Goal: Information Seeking & Learning: Learn about a topic

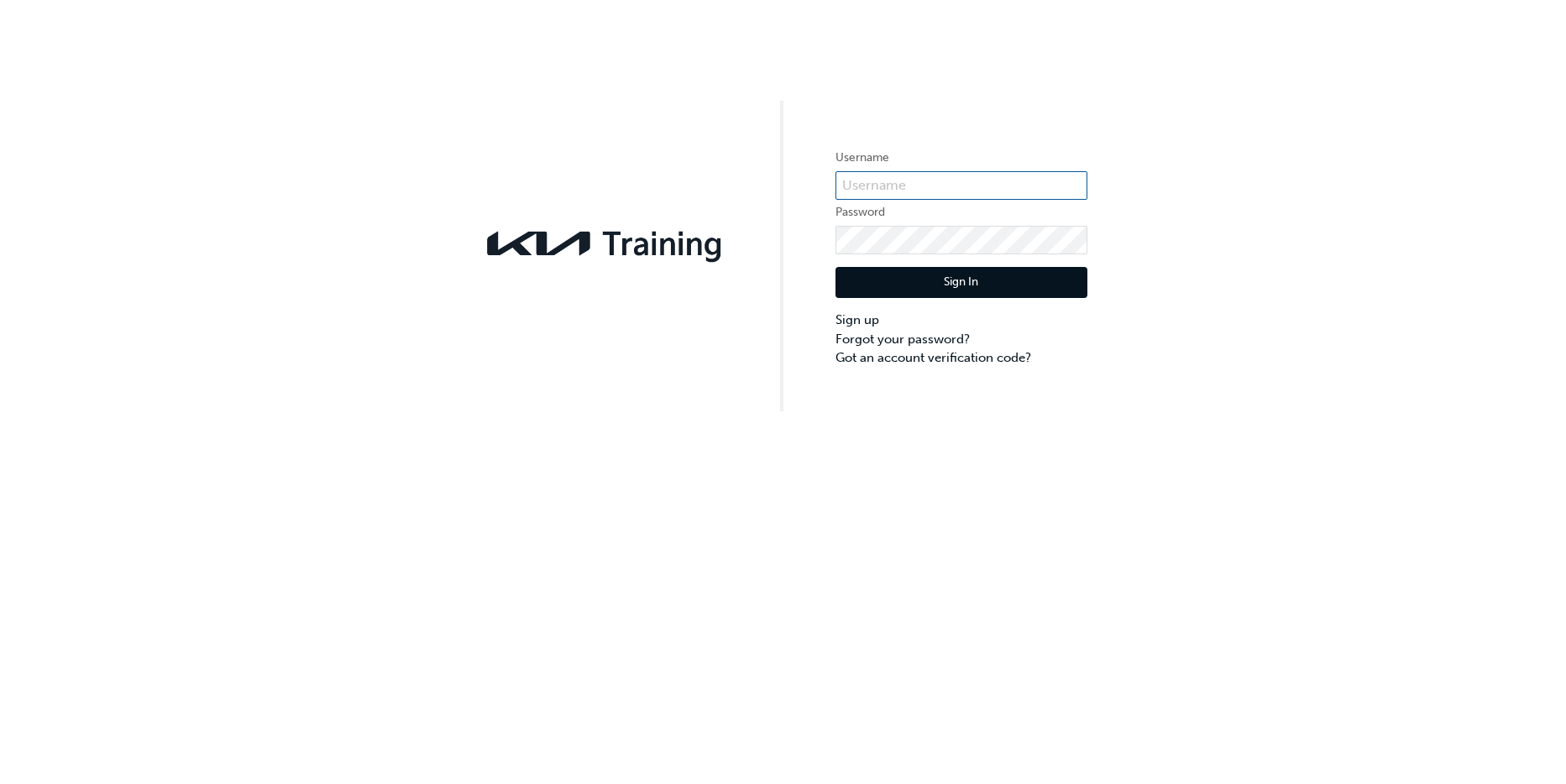
type input "[EMAIL_ADDRESS][DOMAIN_NAME]"
click at [958, 286] on button "Sign In" at bounding box center [961, 283] width 252 height 32
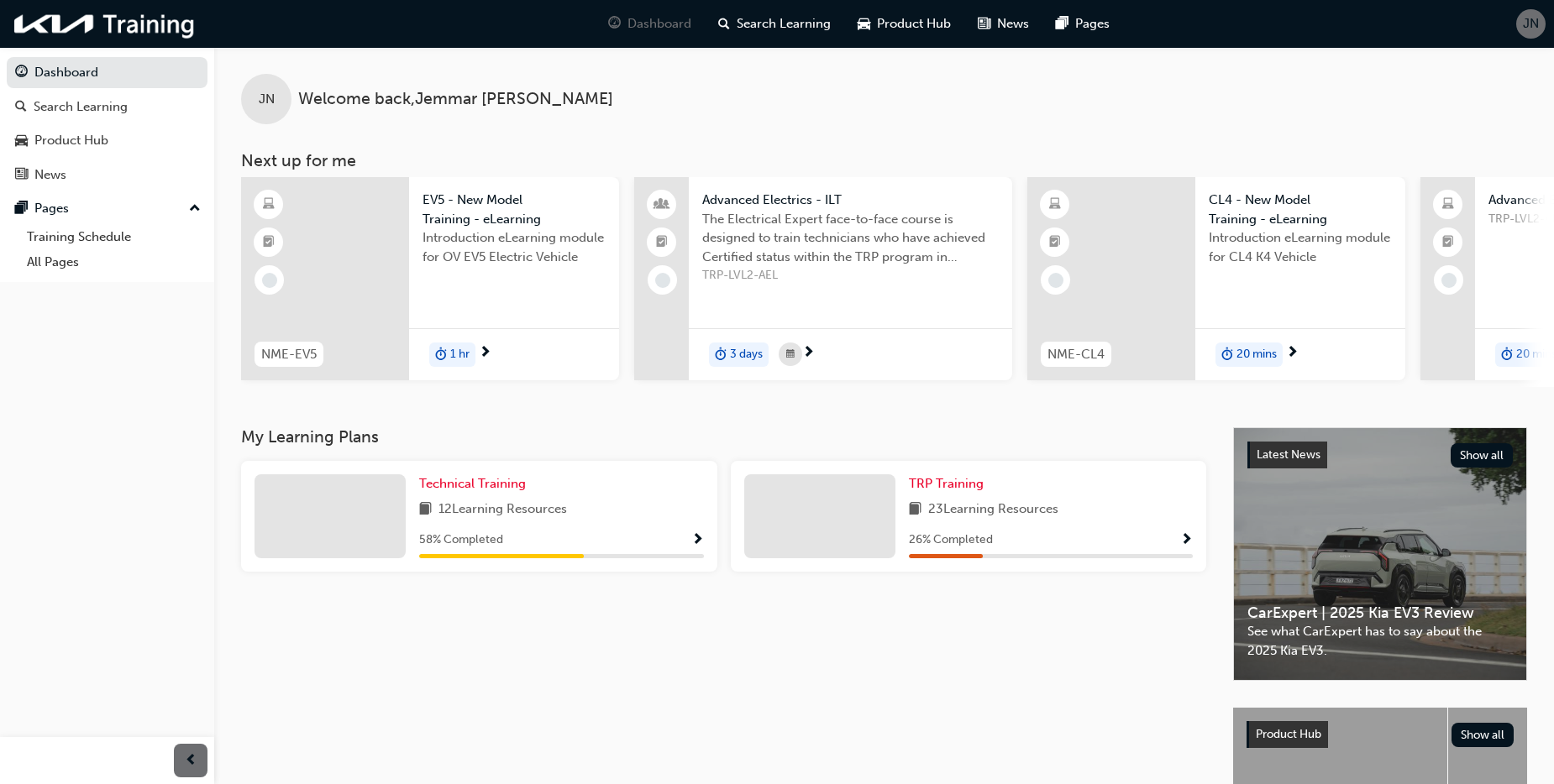
click at [329, 532] on div at bounding box center [329, 516] width 151 height 84
click at [444, 489] on span "Technical Training" at bounding box center [472, 483] width 106 height 15
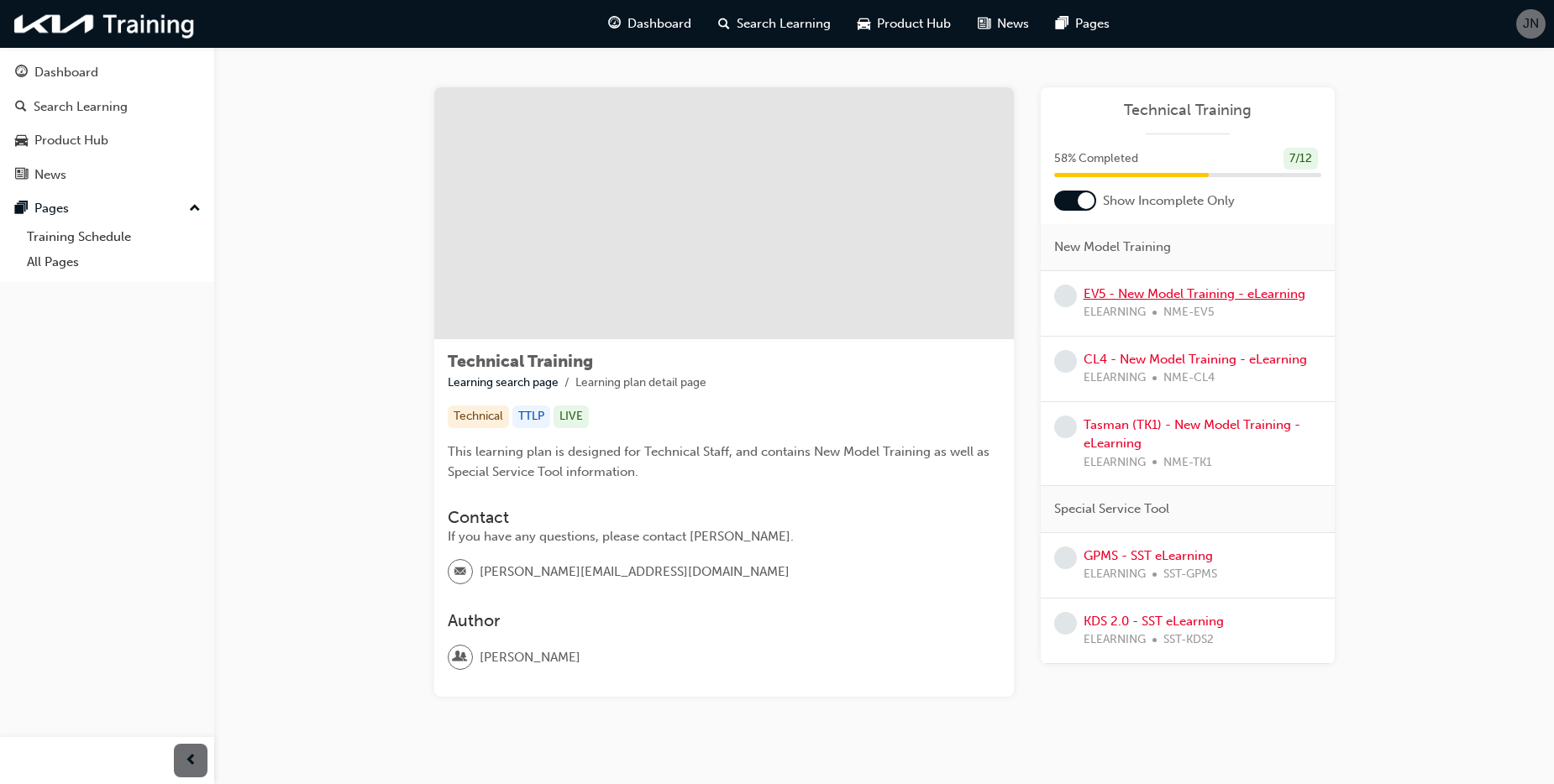
click at [1181, 294] on link "EV5 - New Model Training - eLearning" at bounding box center [1194, 293] width 221 height 15
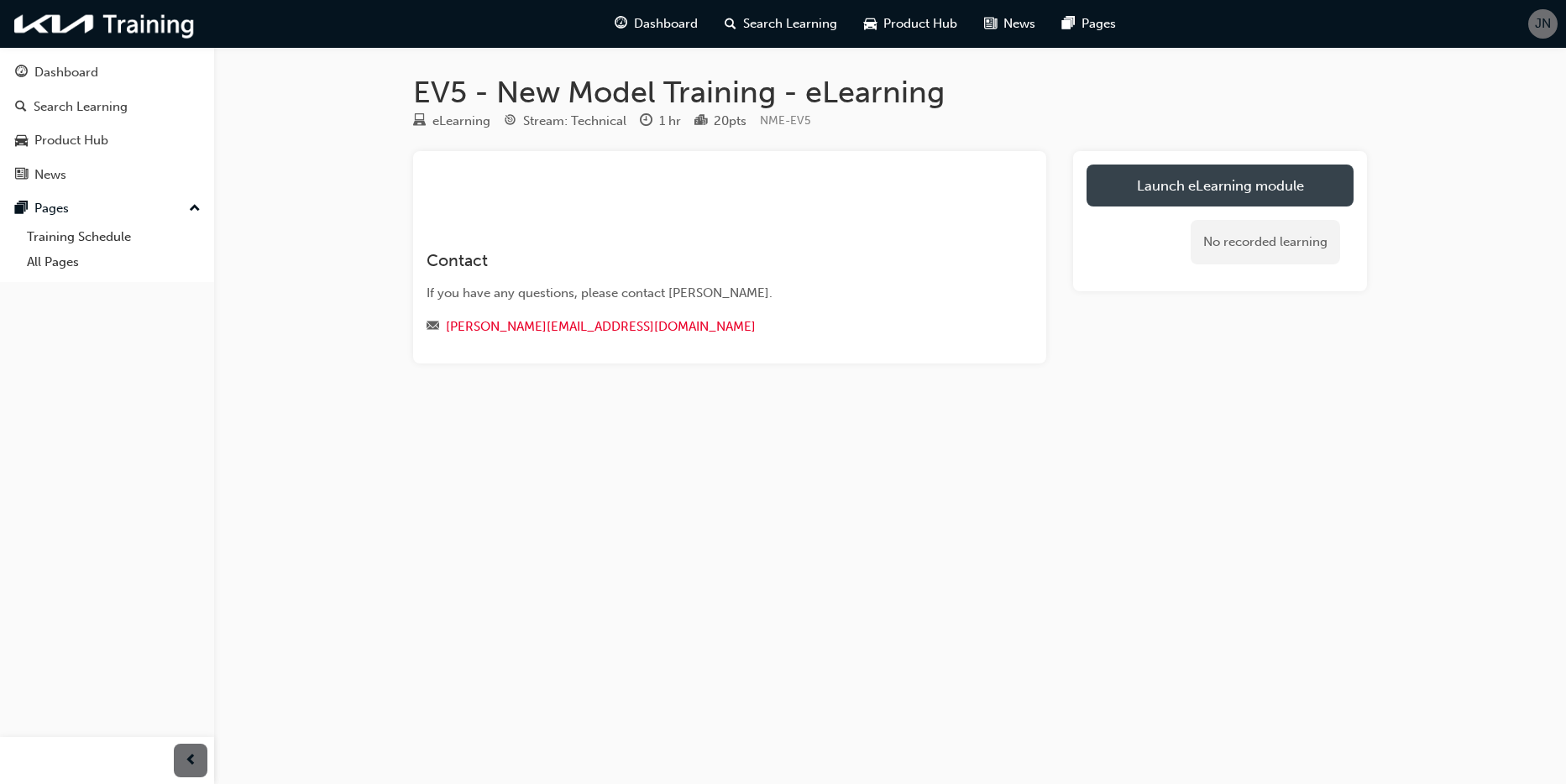
click at [1206, 188] on link "Launch eLearning module" at bounding box center [1220, 185] width 267 height 42
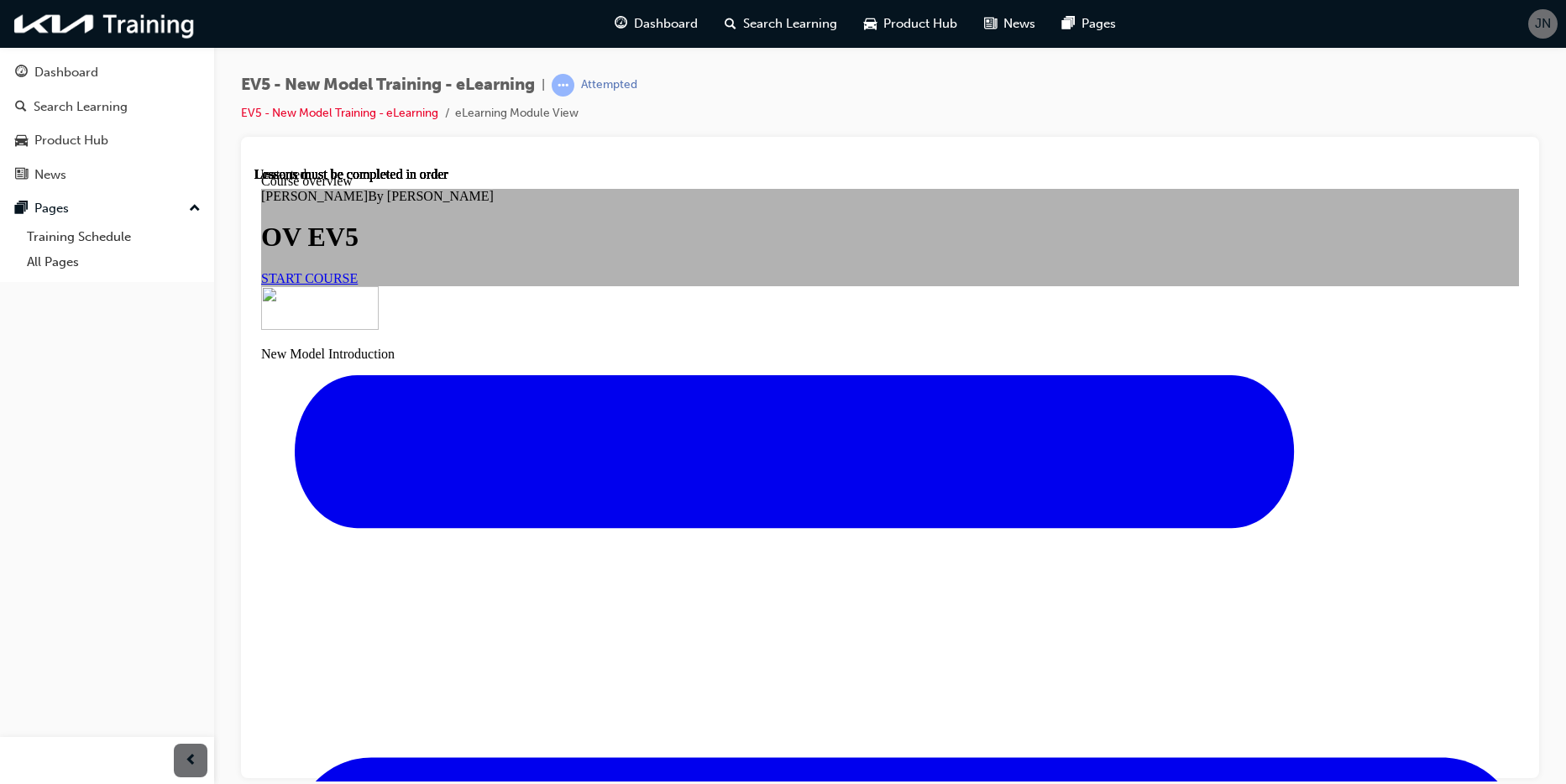
click at [358, 284] on span "START COURSE" at bounding box center [310, 277] width 97 height 15
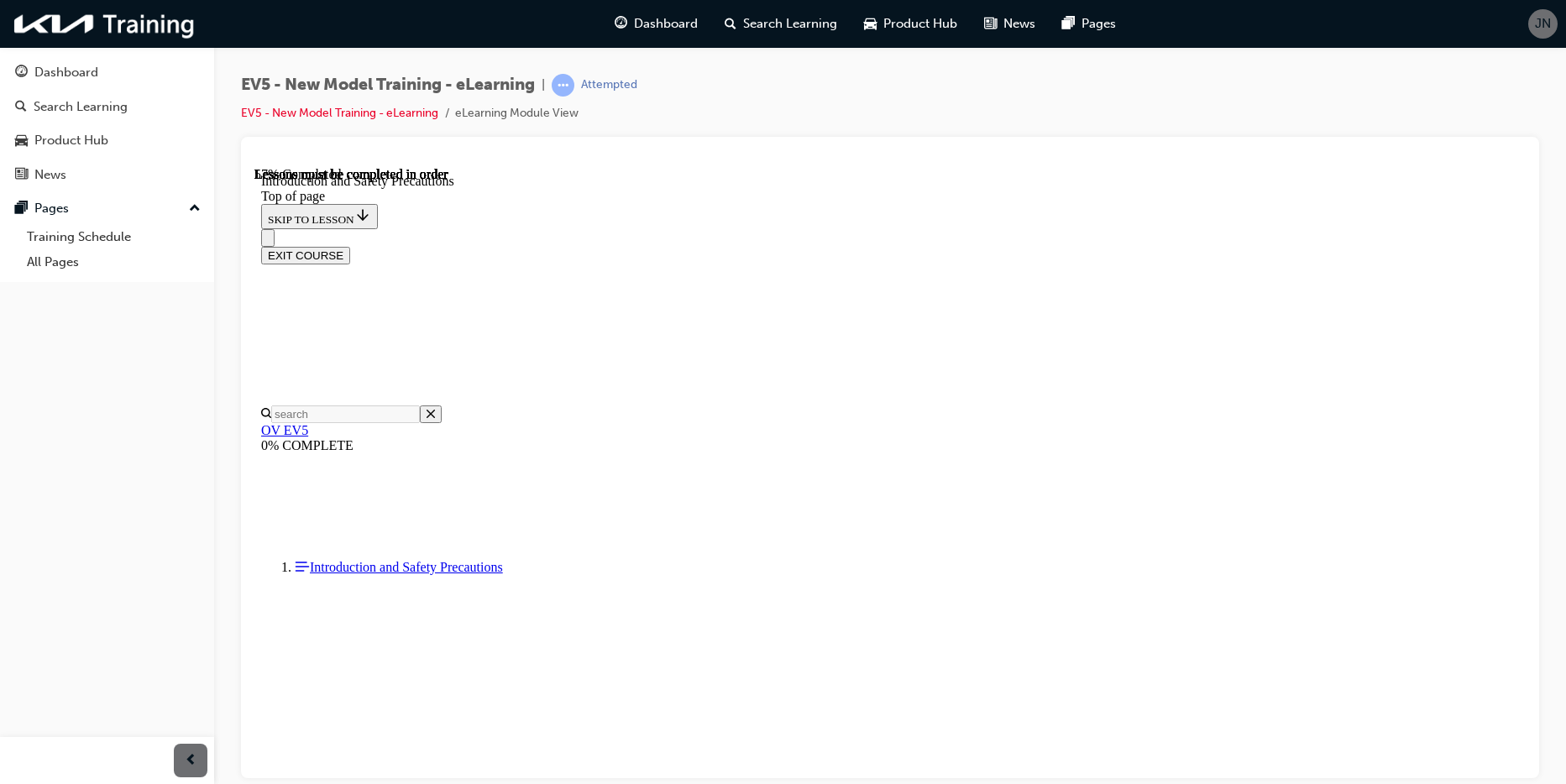
scroll to position [472, 0]
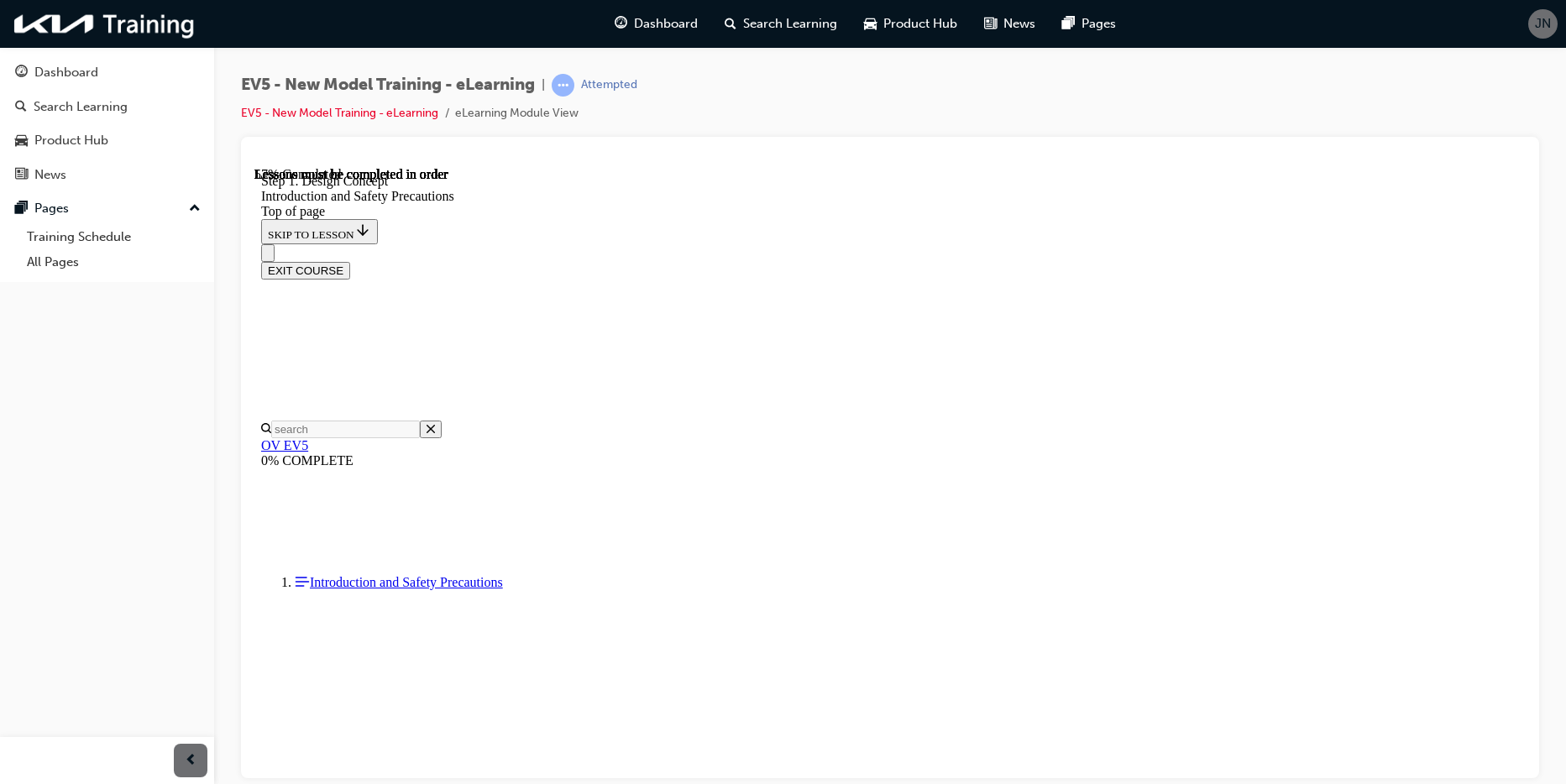
scroll to position [296, 0]
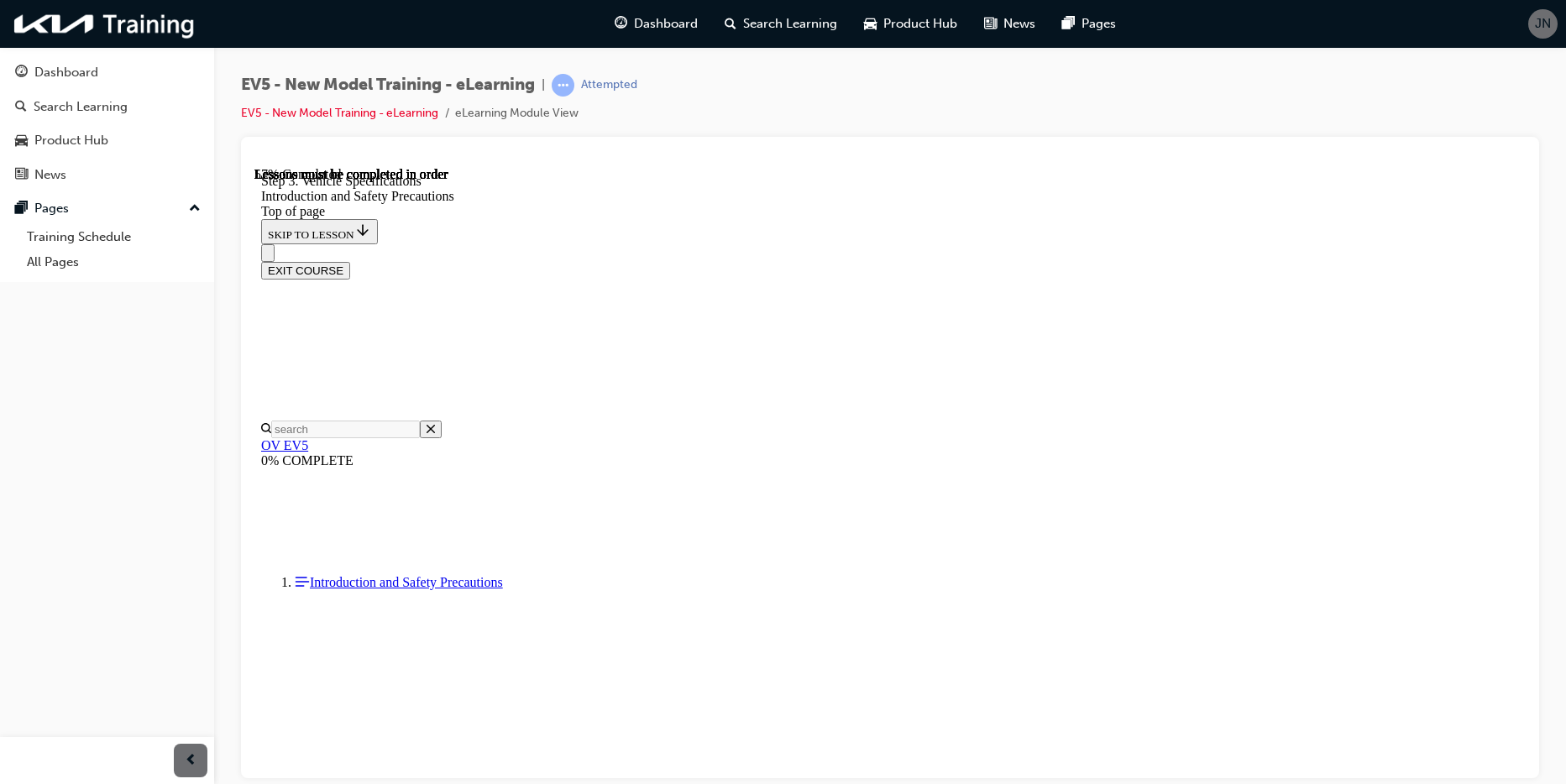
scroll to position [1555, 0]
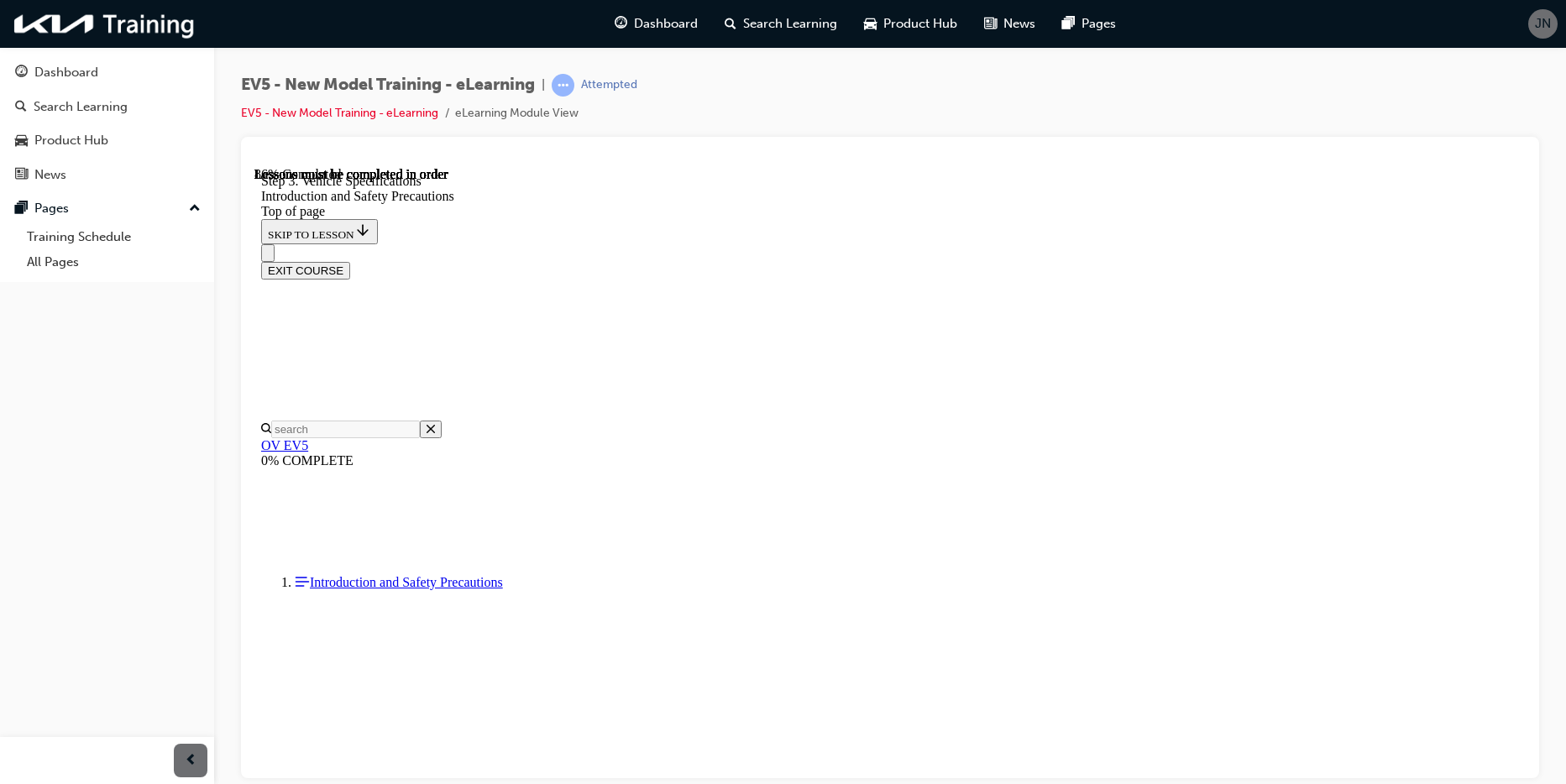
scroll to position [3297, 0]
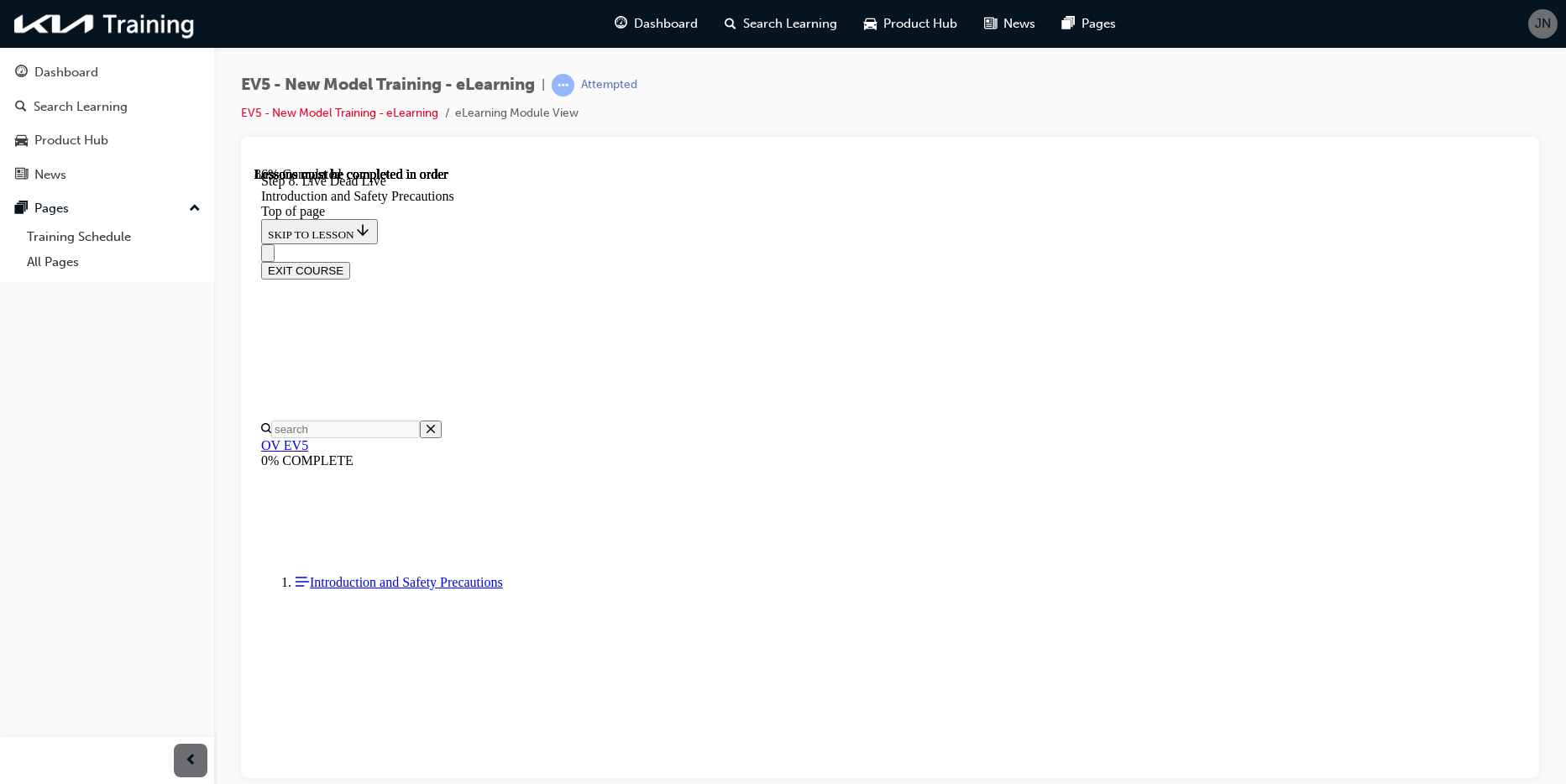
scroll to position [3570, 0]
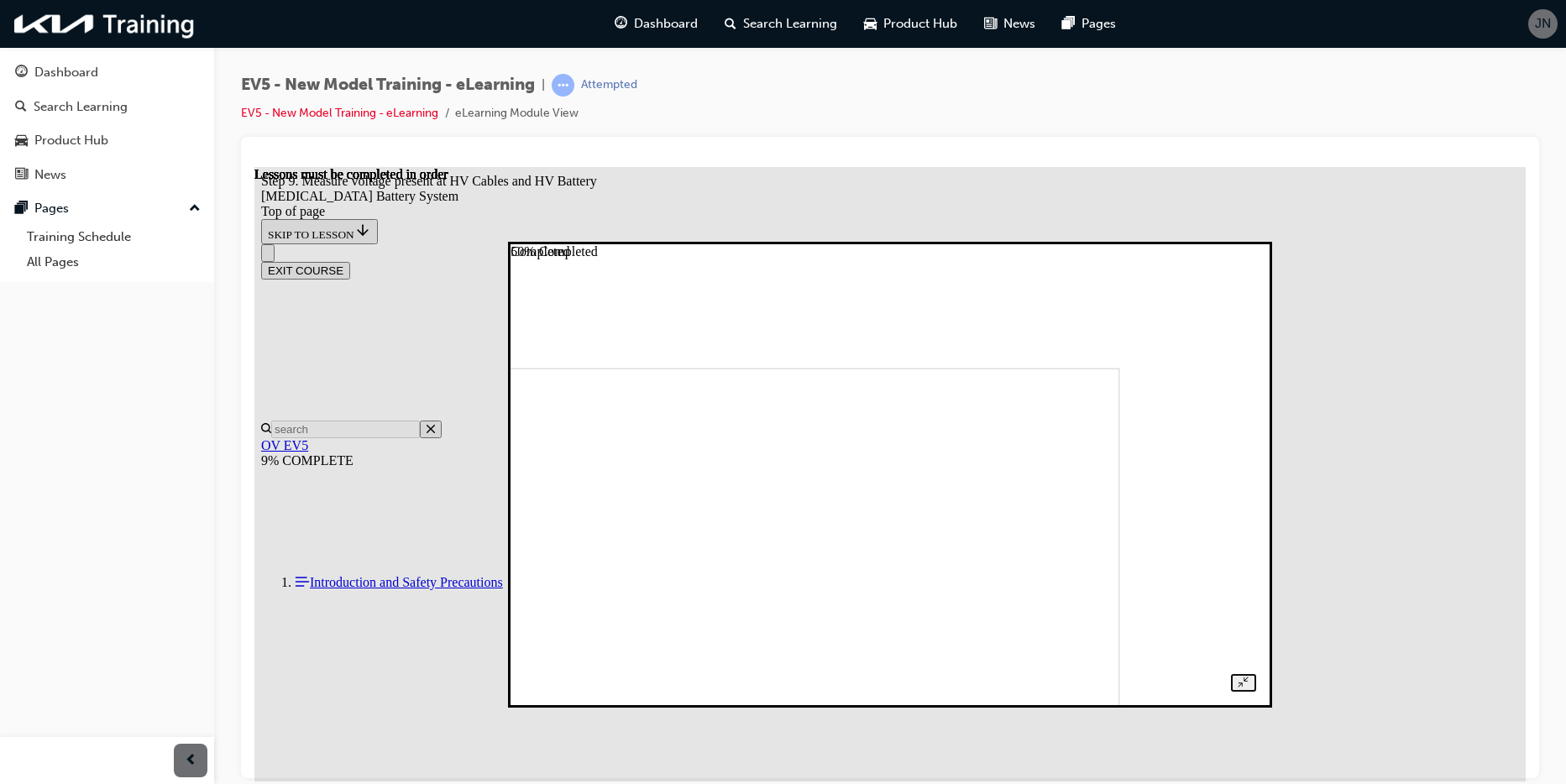
click at [920, 396] on img at bounding box center [767, 581] width 707 height 429
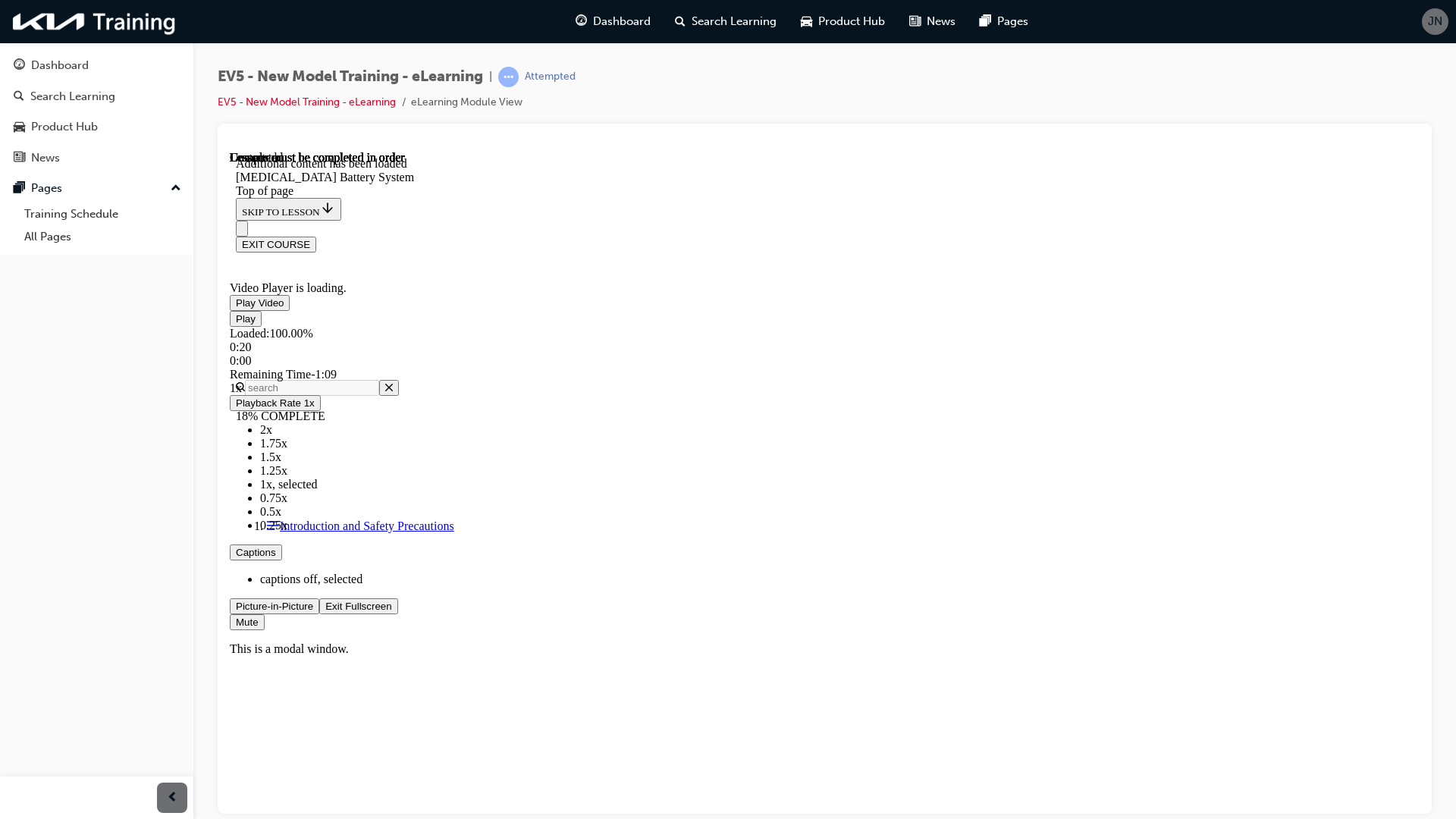
click at [236, 308] on span "Video player" at bounding box center [236, 302] width 0 height 12
click at [326, 611] on span "Video player" at bounding box center [326, 605] width 0 height 12
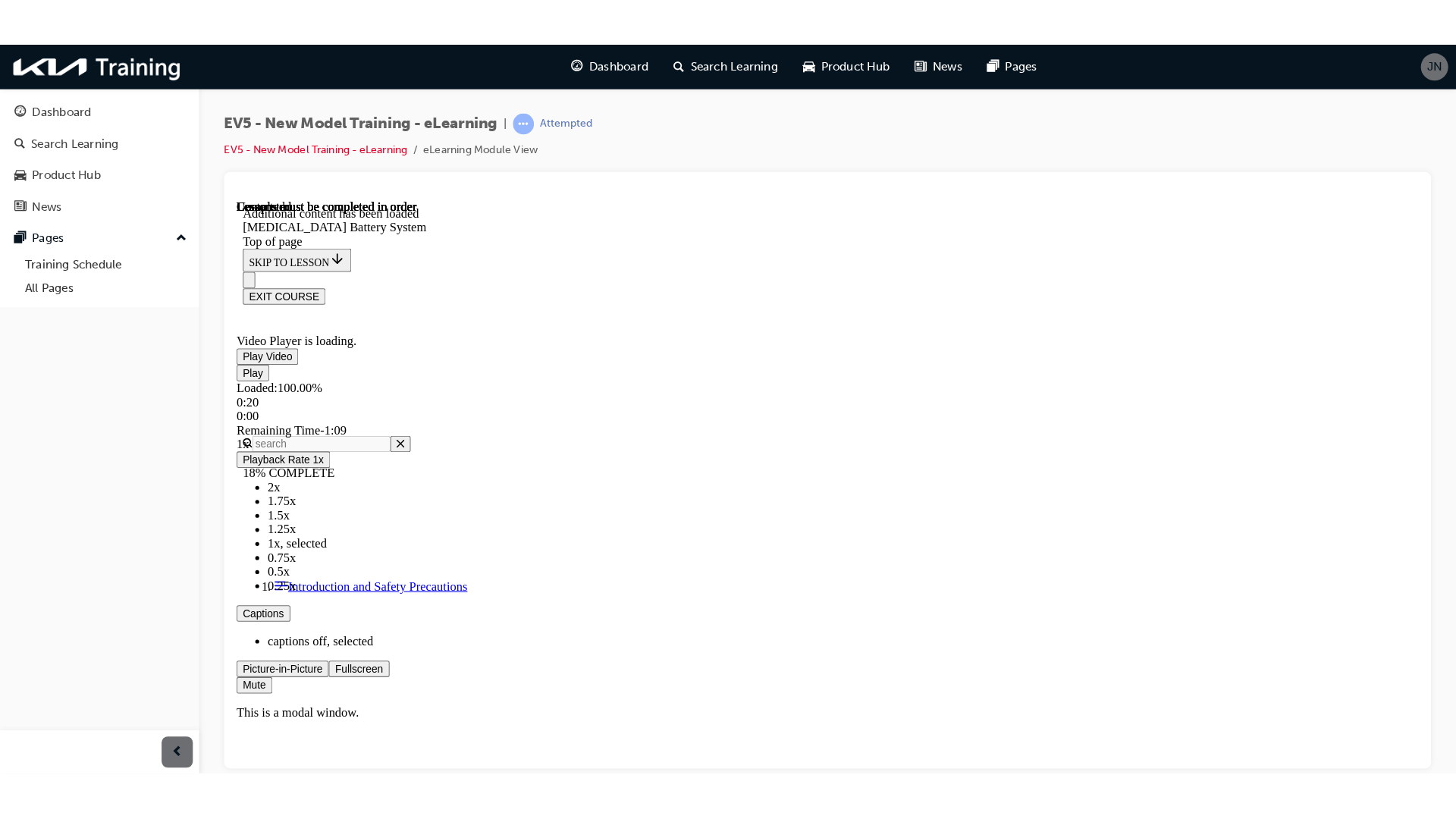
scroll to position [1900, 0]
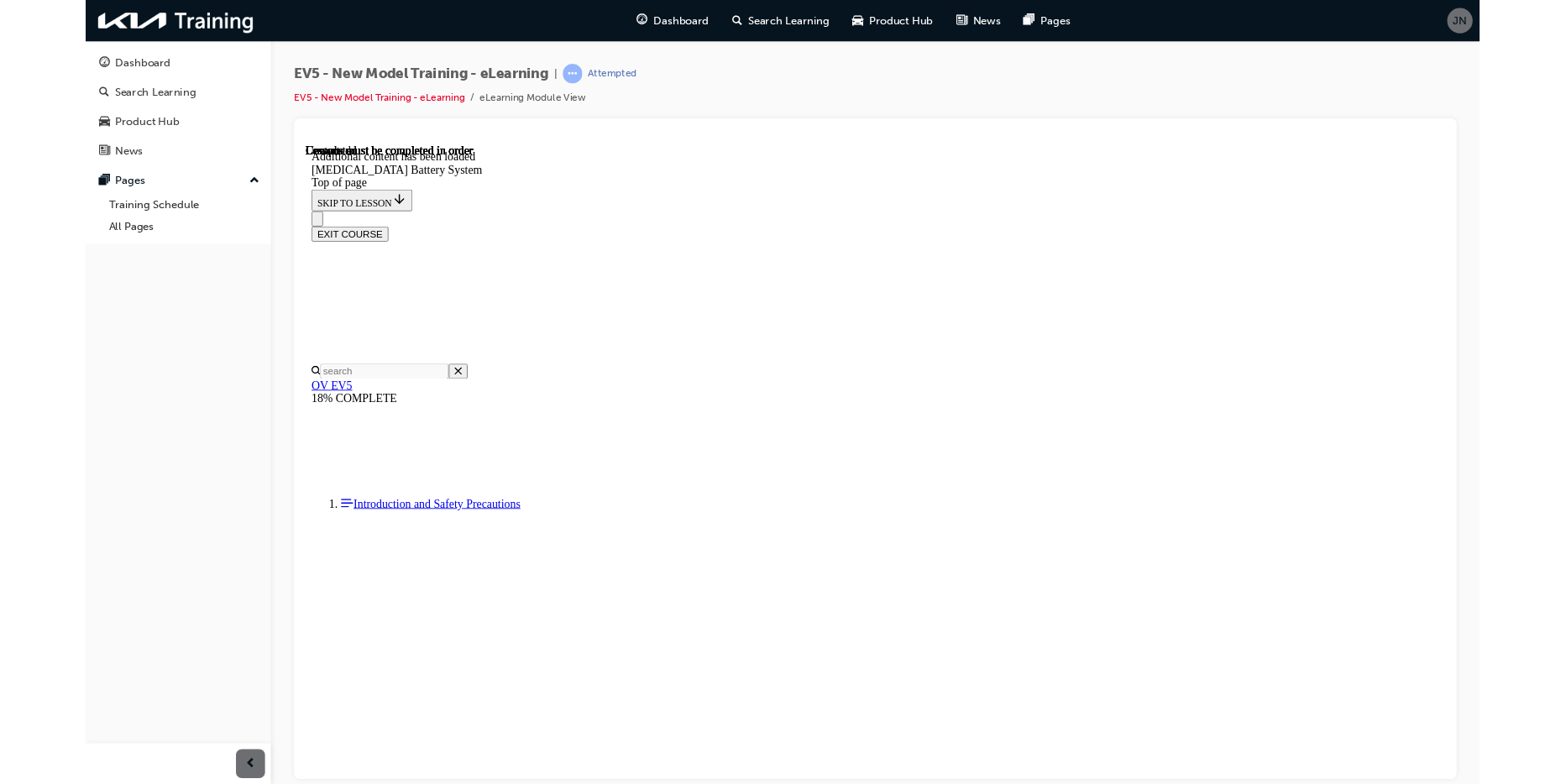
scroll to position [1935, 0]
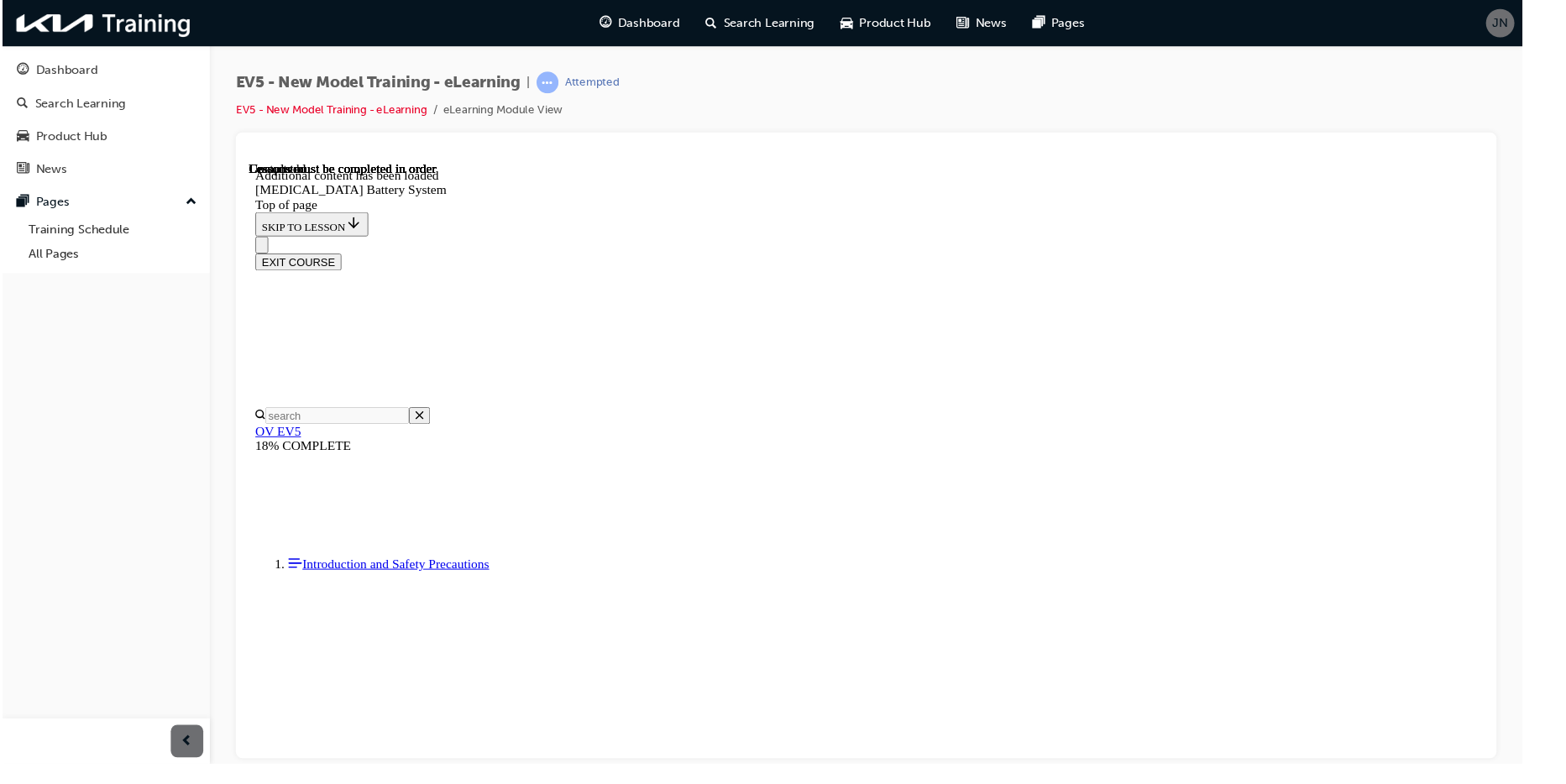
scroll to position [1935, 0]
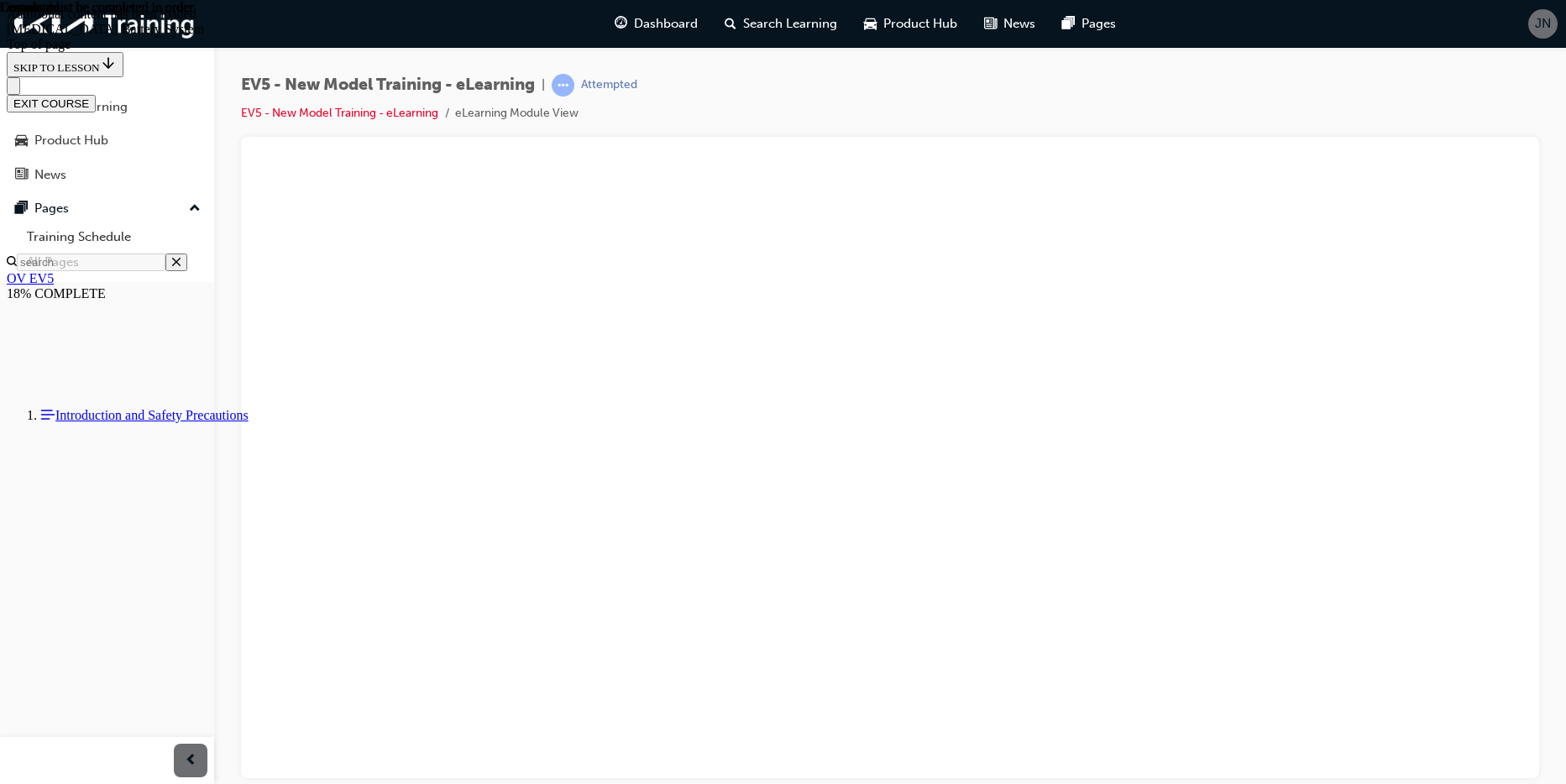
scroll to position [1768, 0]
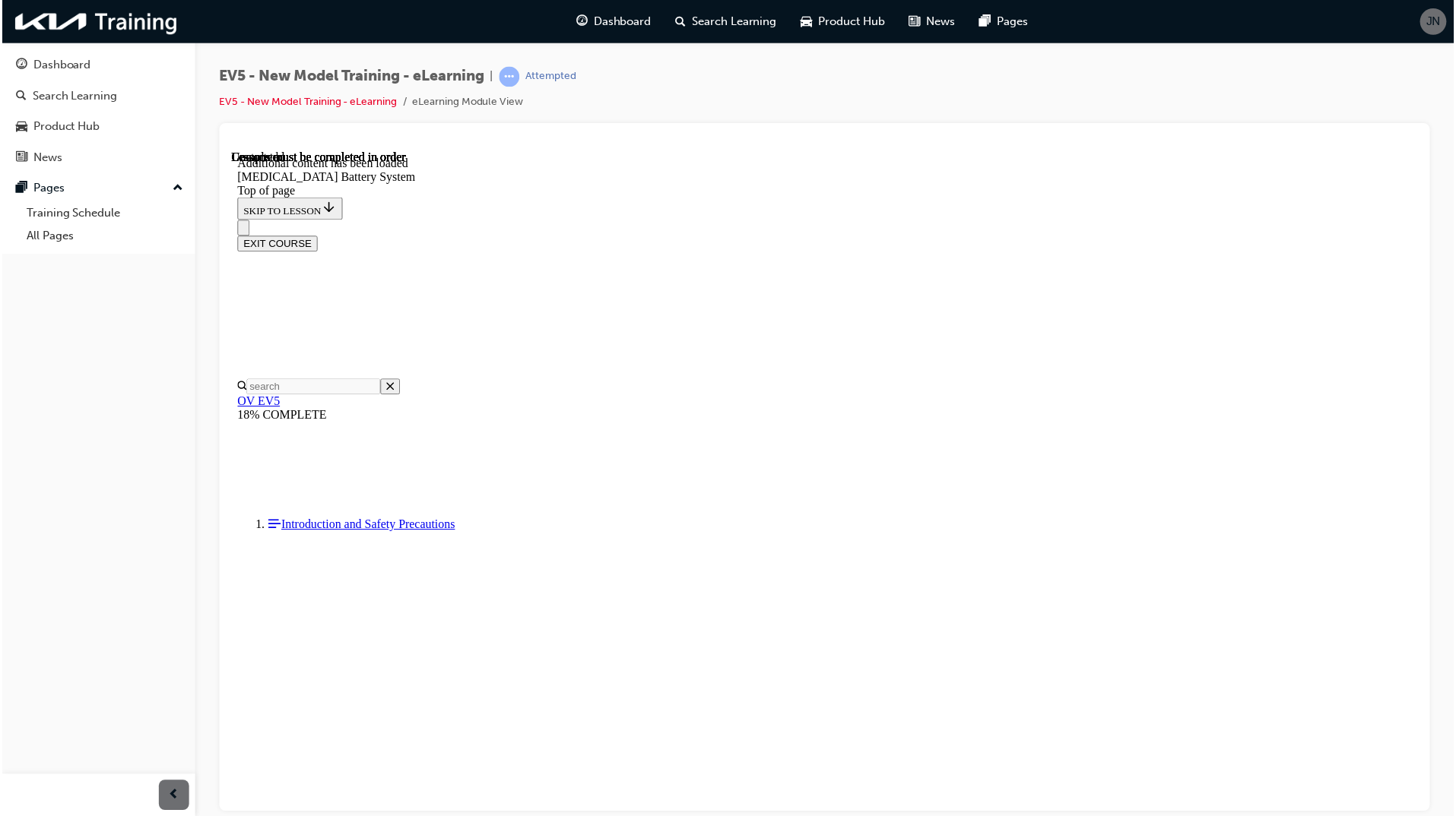
scroll to position [1752, 0]
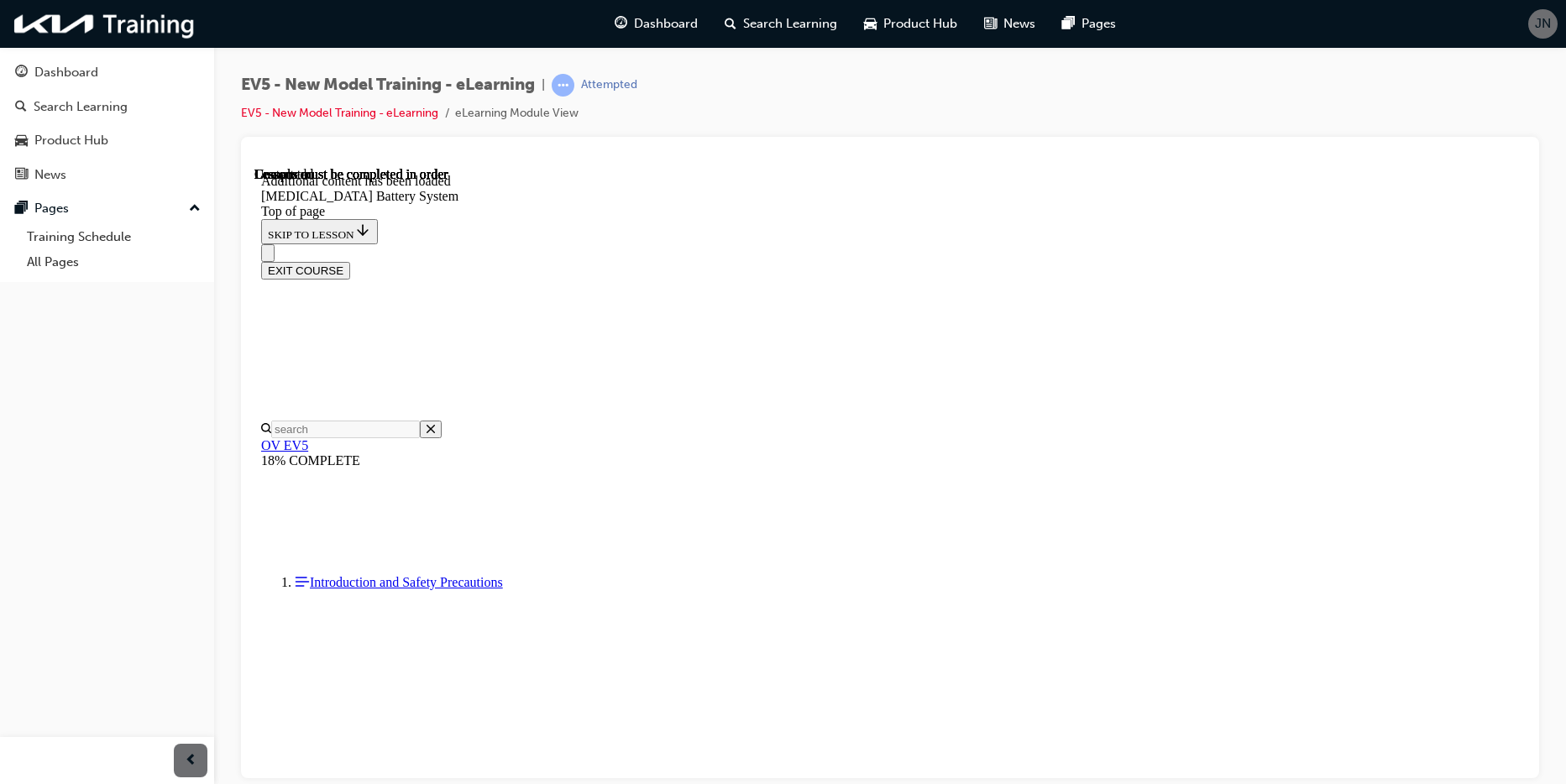
scroll to position [2228, 0]
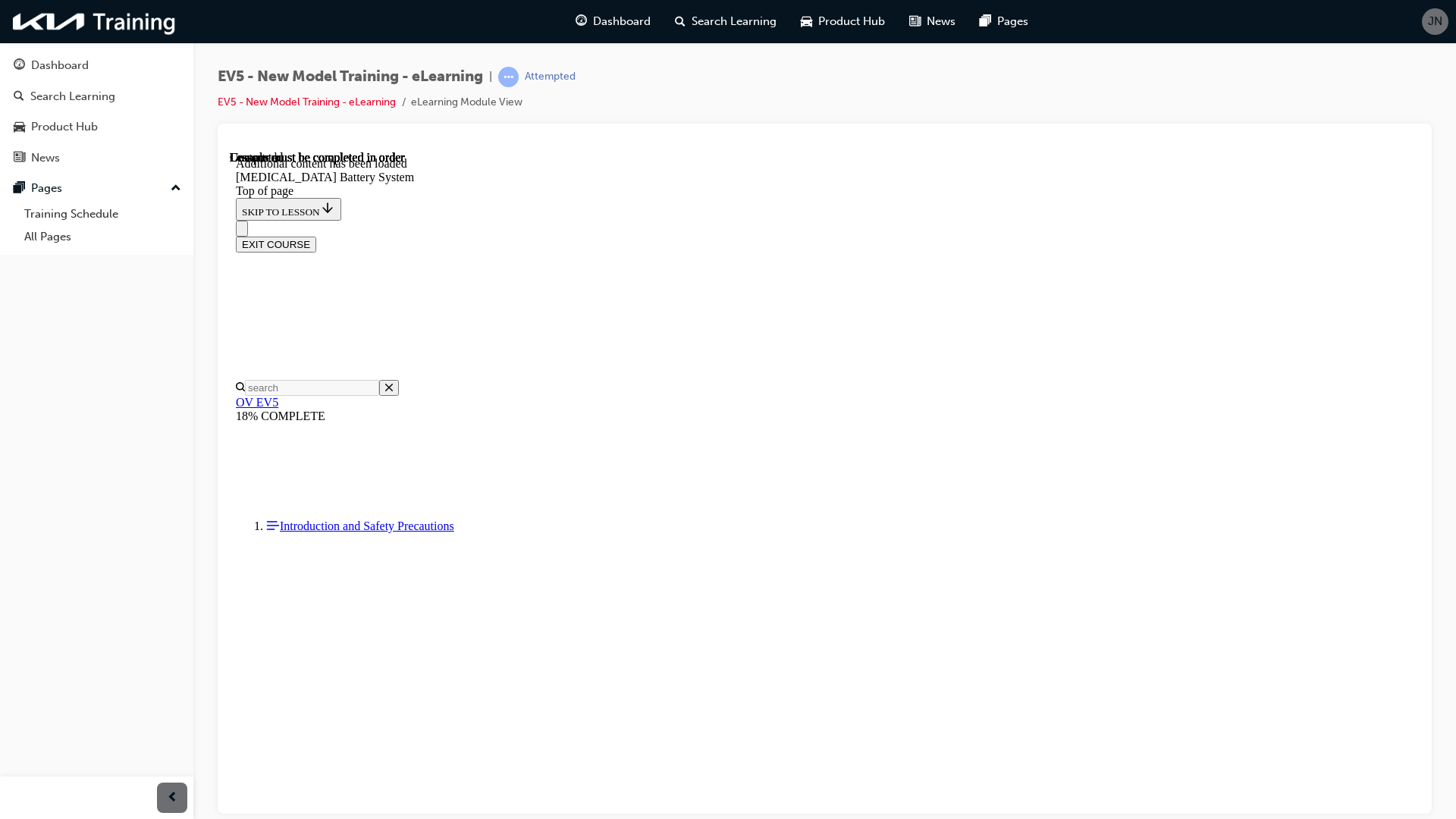
scroll to position [1748, 0]
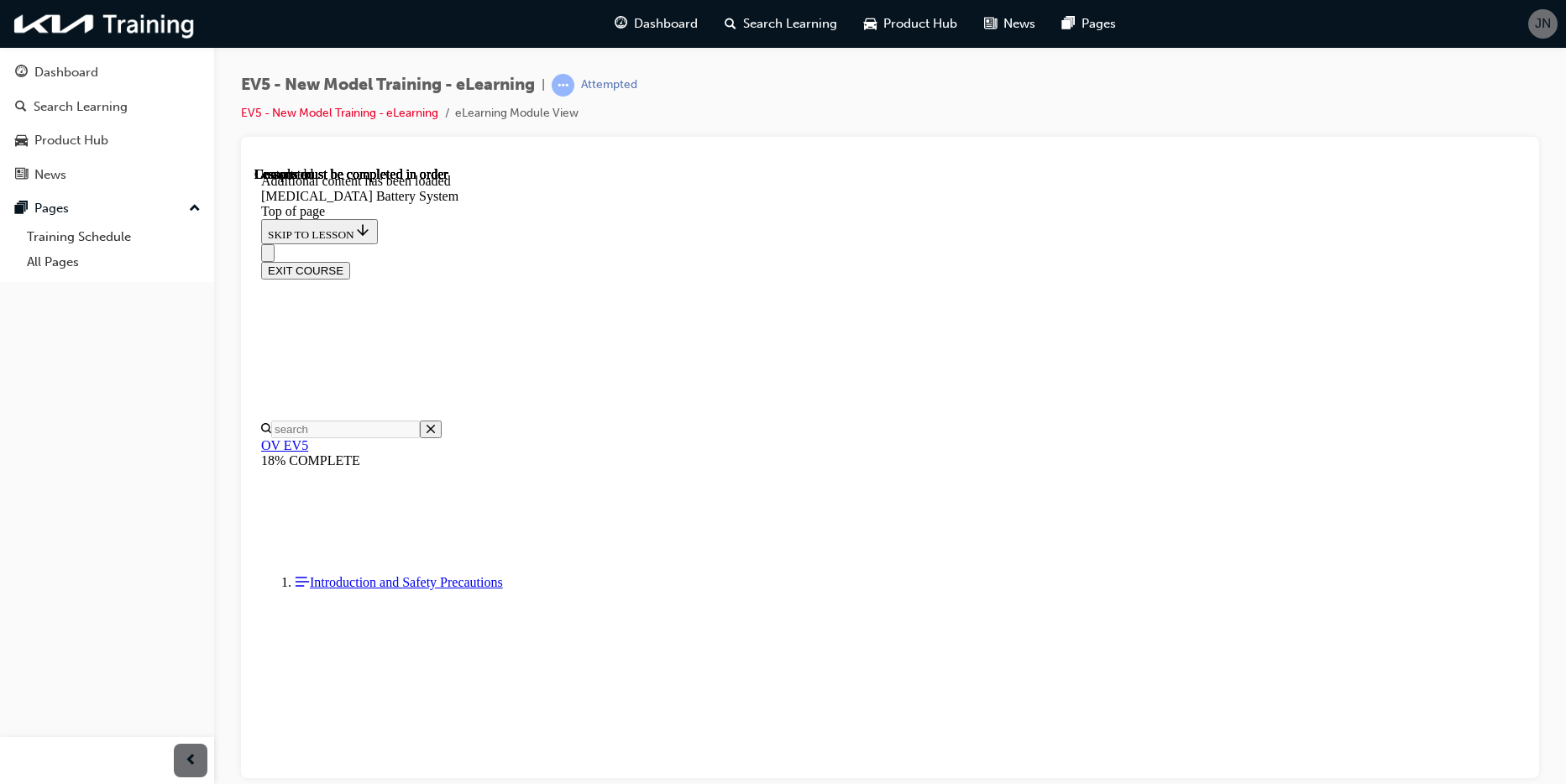
scroll to position [1936, 0]
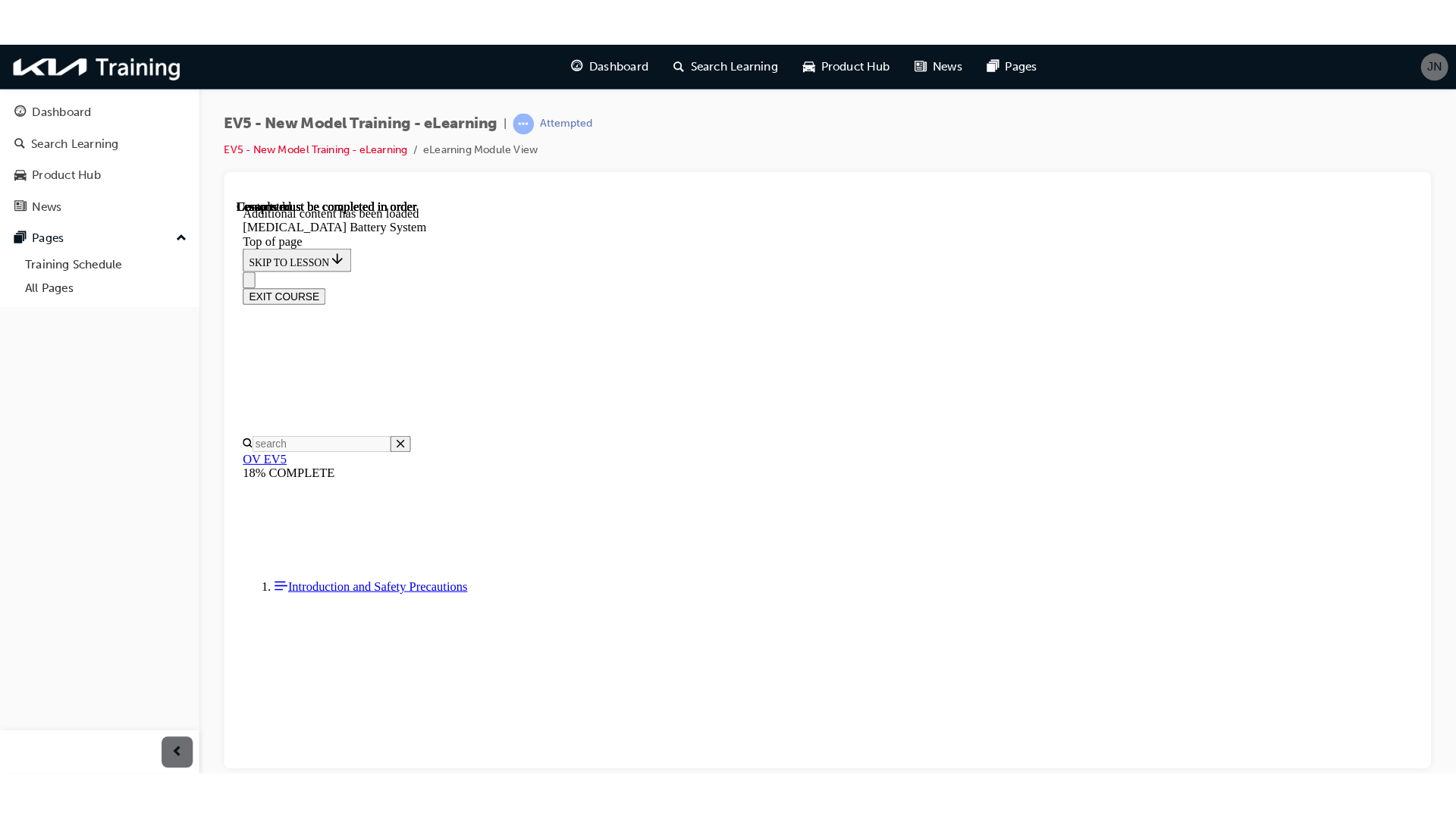
scroll to position [1901, 0]
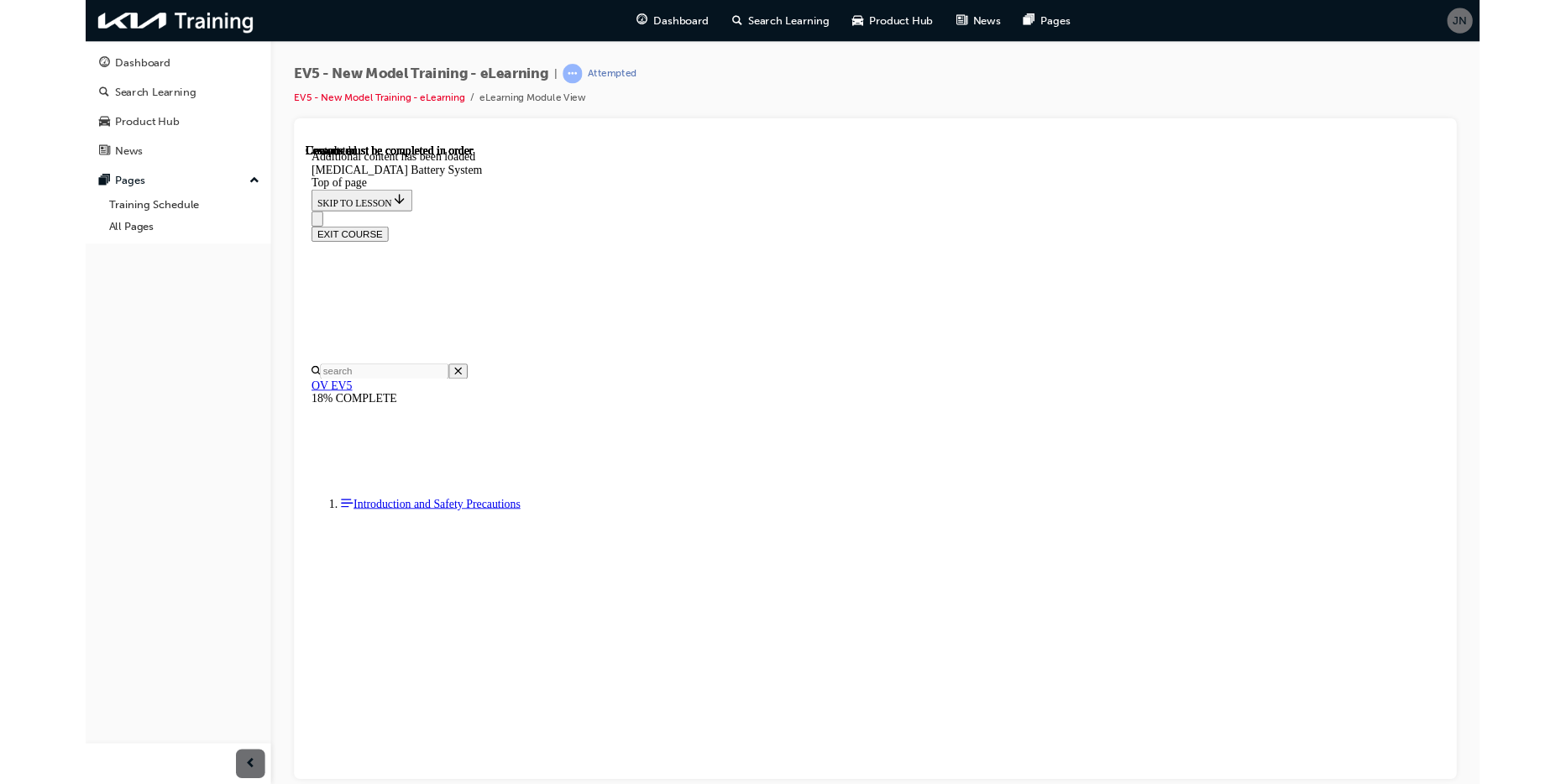
scroll to position [1935, 0]
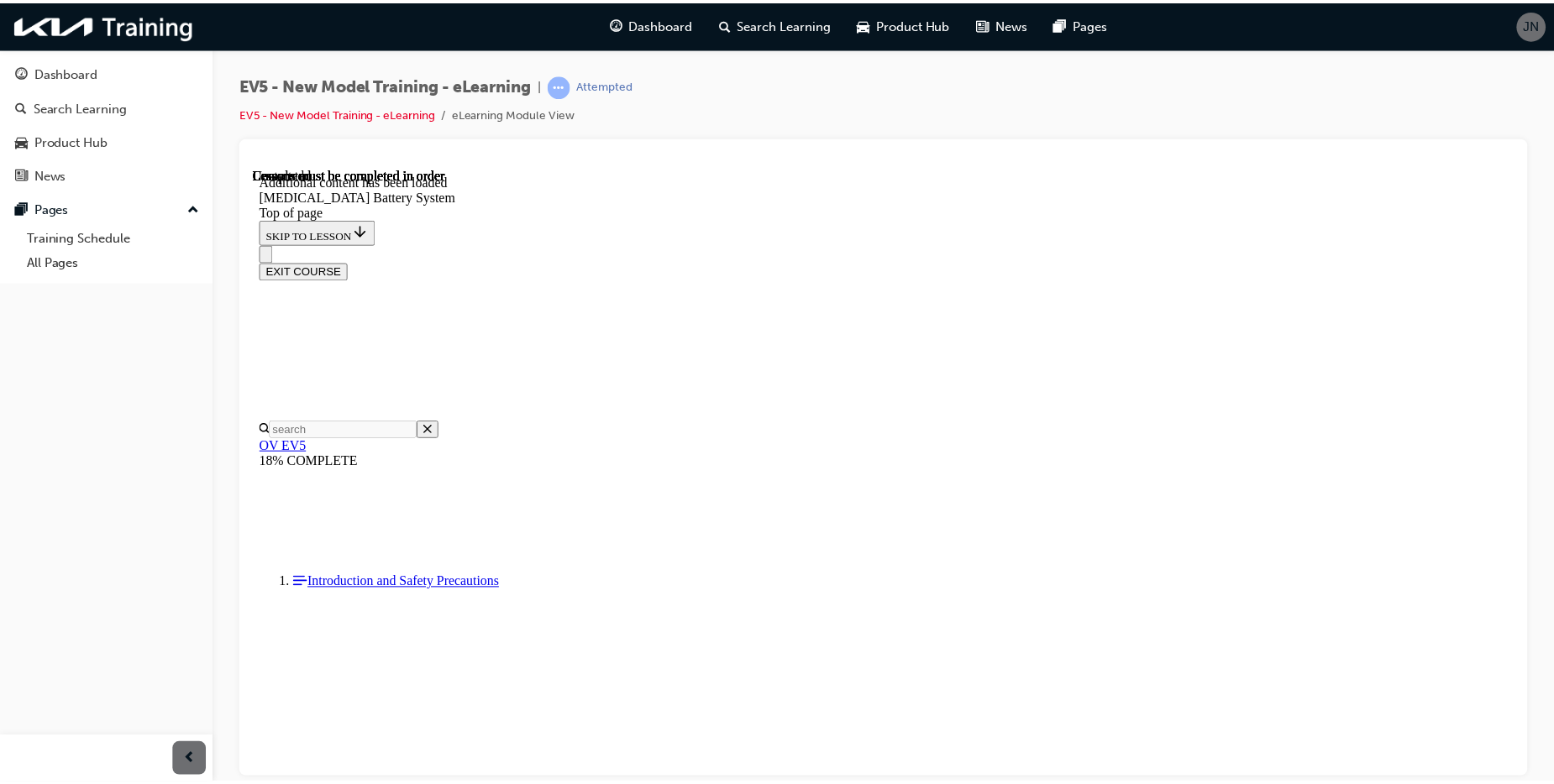
scroll to position [2228, 0]
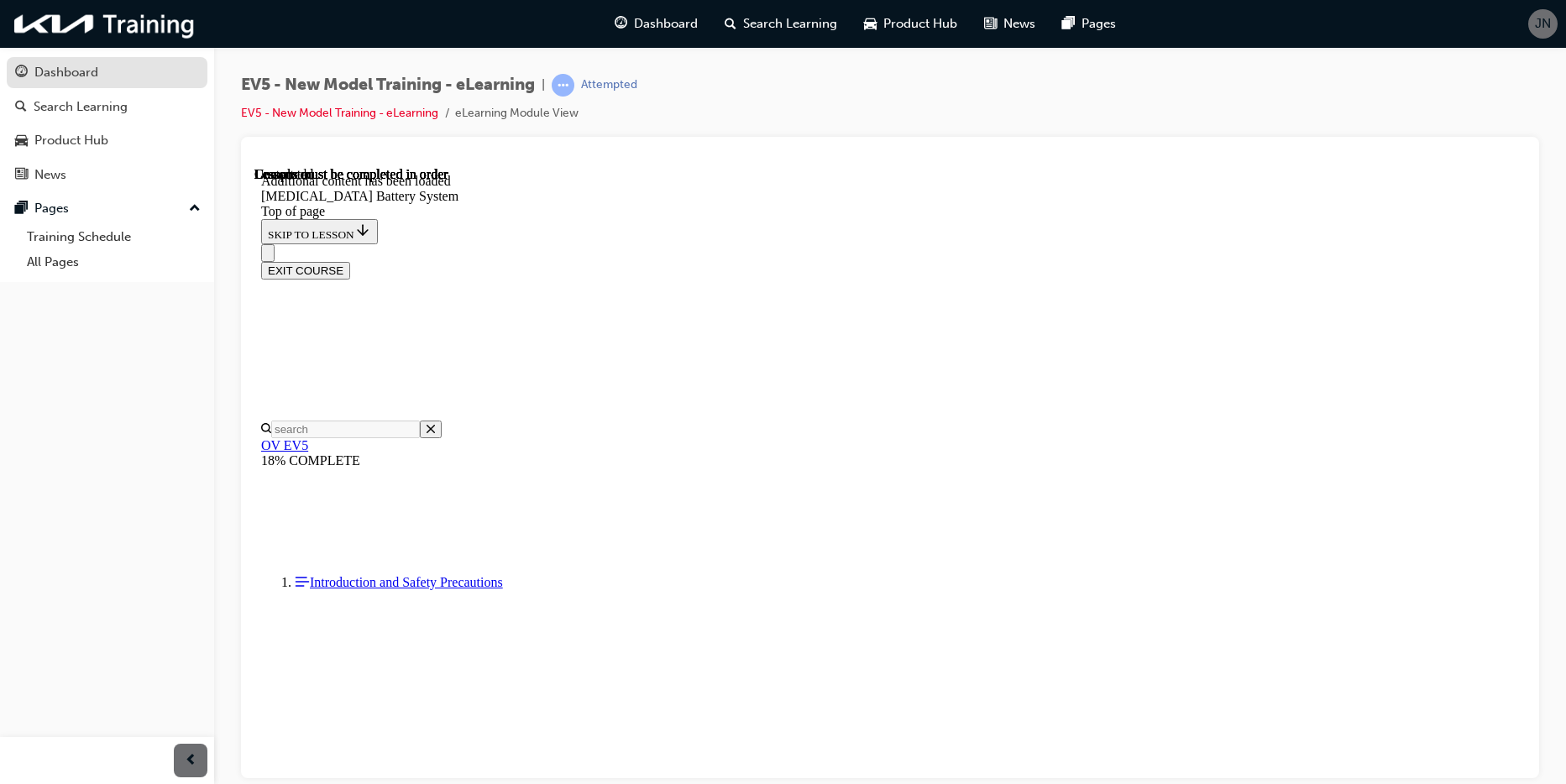
click at [56, 76] on div "Dashboard" at bounding box center [67, 73] width 64 height 19
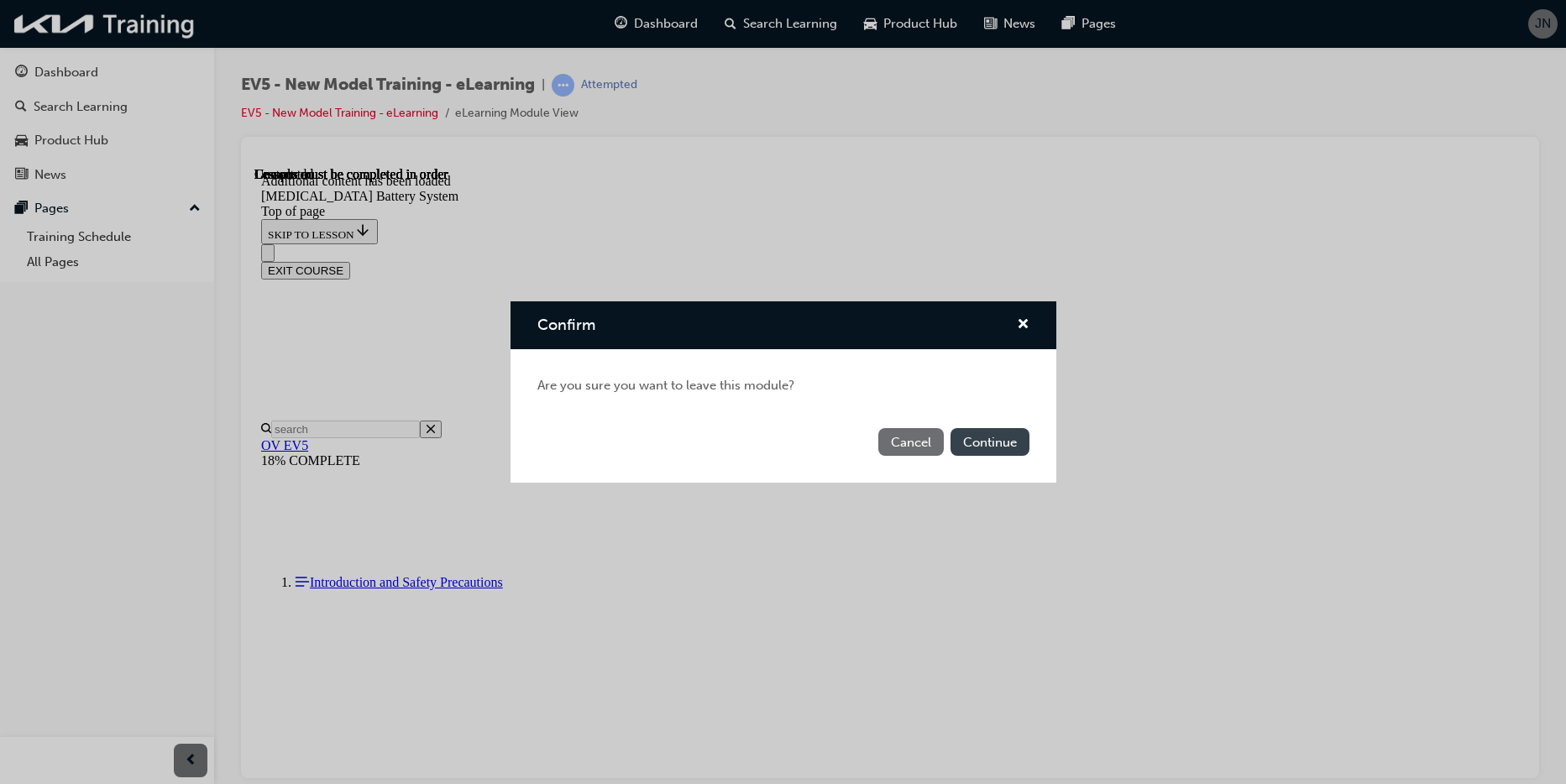
click at [963, 442] on button "Continue" at bounding box center [989, 442] width 79 height 28
